Goal: Transaction & Acquisition: Subscribe to service/newsletter

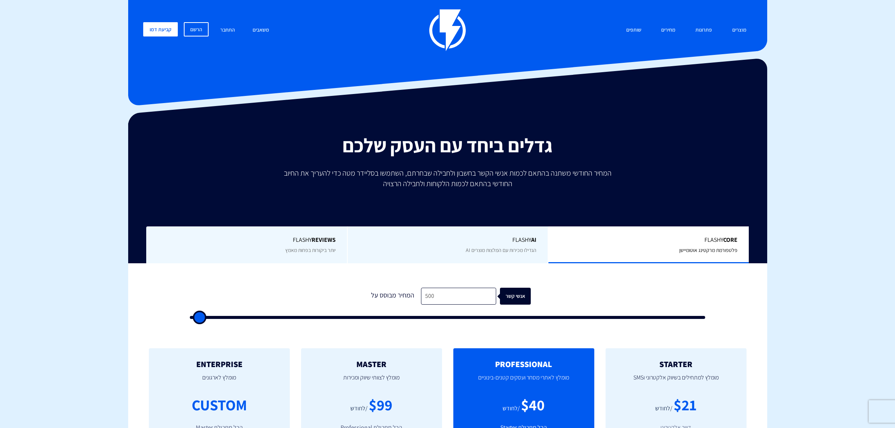
click at [460, 301] on input "500" at bounding box center [458, 295] width 75 height 17
type input "3"
type input "500"
type input "37"
type input "500"
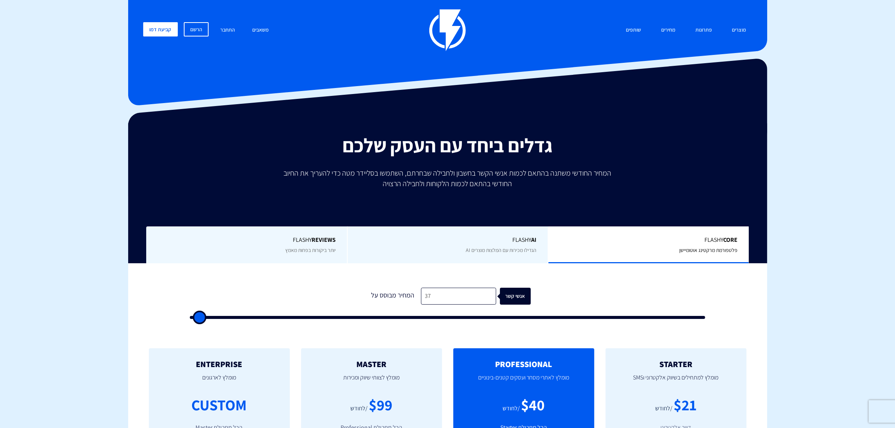
type input "370"
type input "500"
type input "3,700"
type input "3500"
type input "37,000"
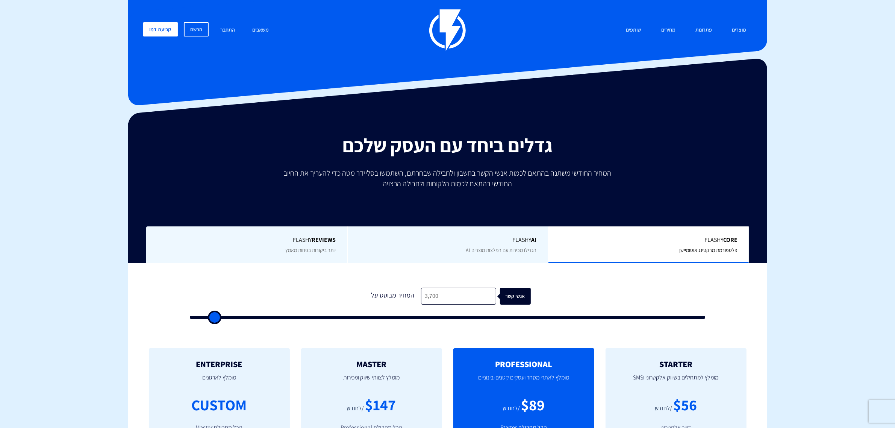
type input "37000"
